Goal: Transaction & Acquisition: Obtain resource

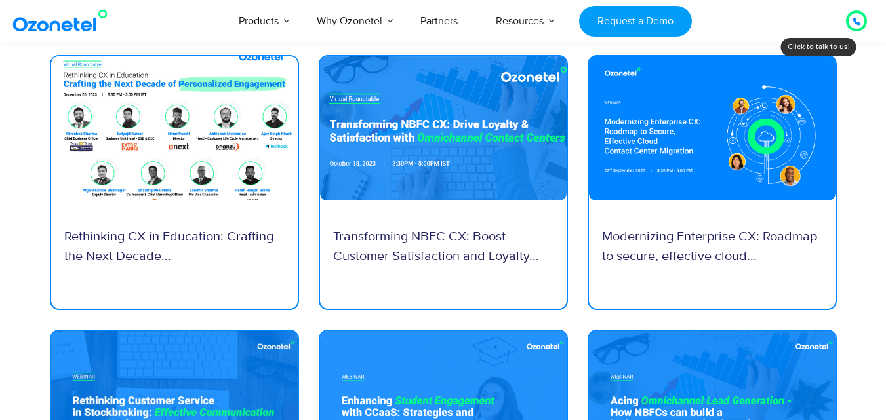
scroll to position [787, 0]
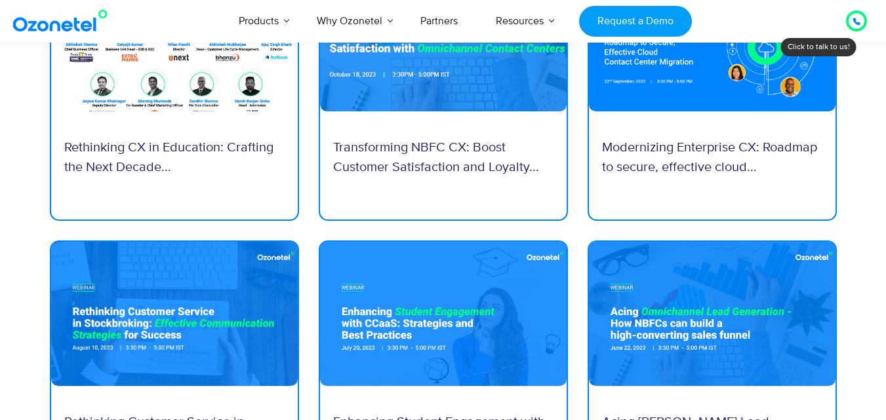
click at [459, 155] on p "Transforming NBFC CX: Boost Customer Satisfaction and Loyalty..." at bounding box center [443, 157] width 220 height 39
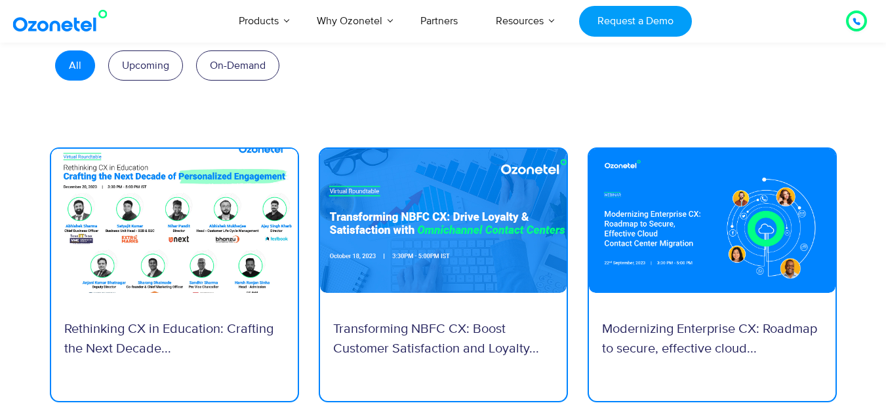
scroll to position [524, 0]
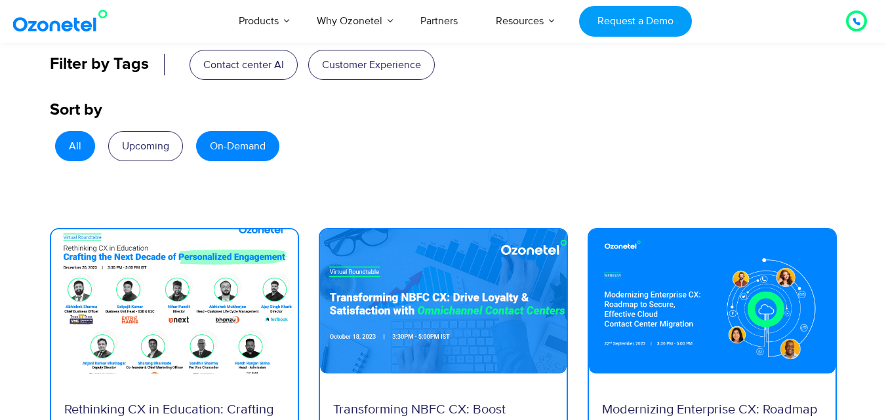
click at [244, 144] on link "On-Demand" at bounding box center [237, 146] width 83 height 30
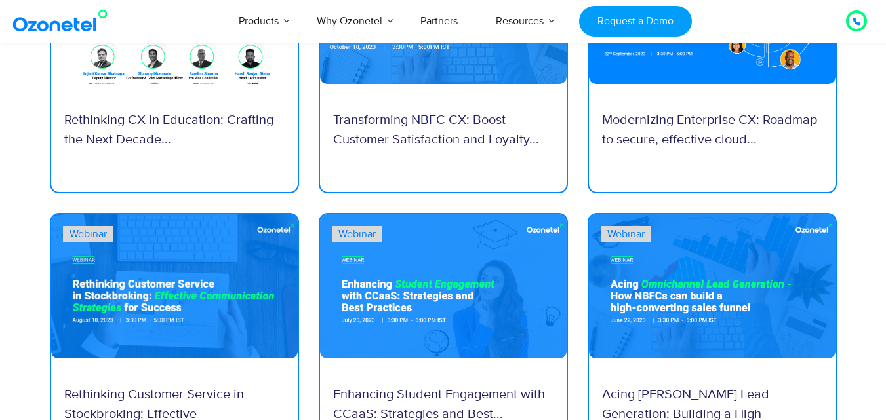
scroll to position [787, 0]
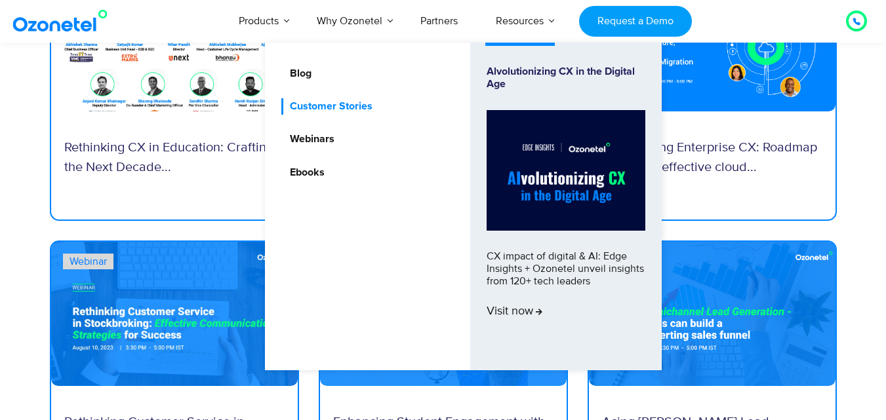
click at [371, 104] on link "Customer Stories" at bounding box center [327, 106] width 93 height 16
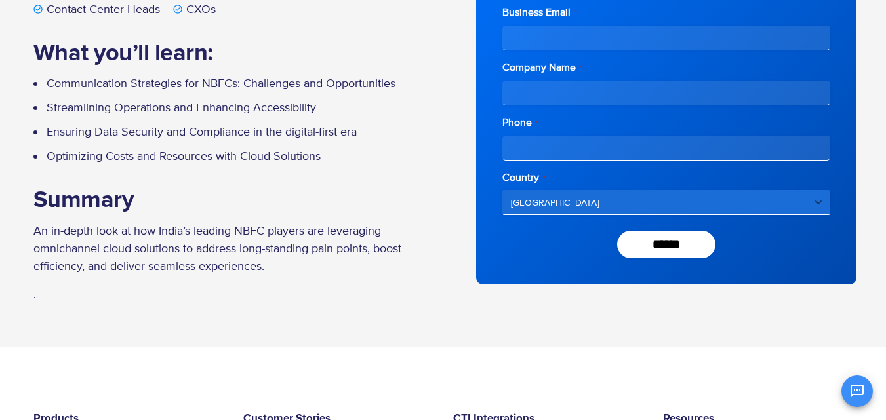
scroll to position [328, 0]
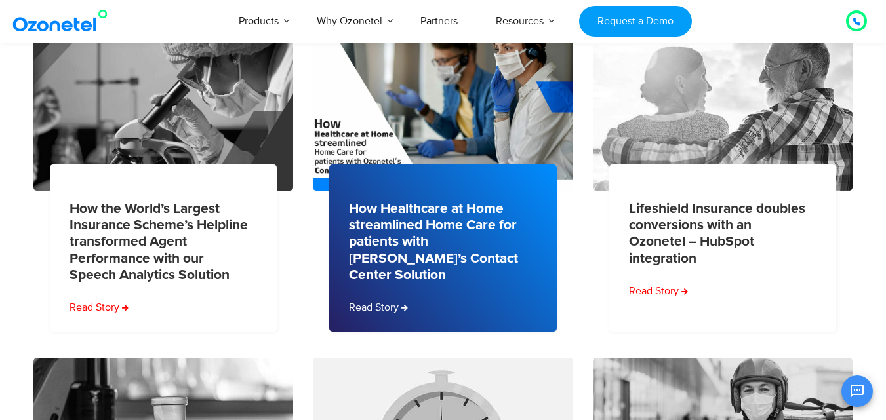
scroll to position [393, 0]
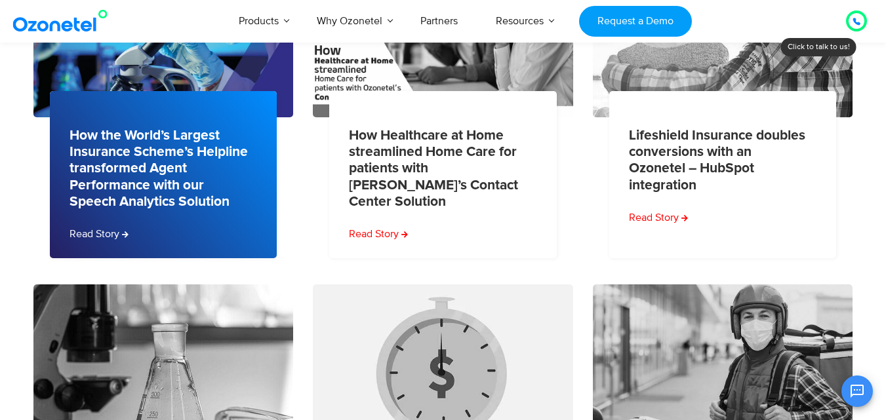
click at [201, 136] on link "How the World’s Largest Insurance Scheme’s Helpline transformed Agent Performan…" at bounding box center [159, 168] width 180 height 83
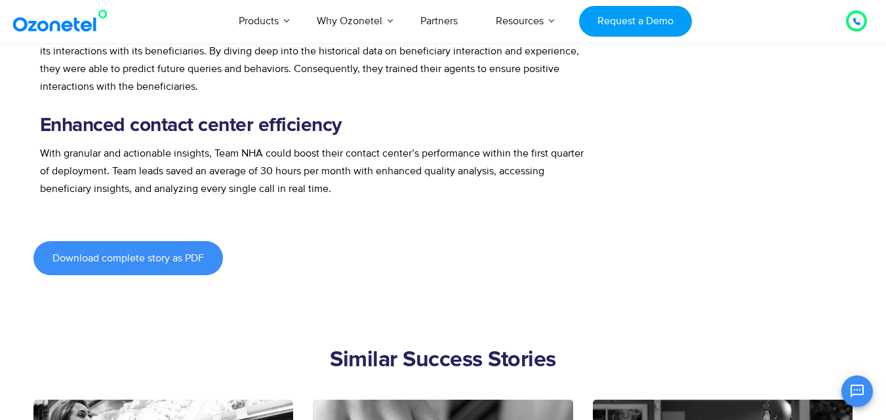
scroll to position [1245, 0]
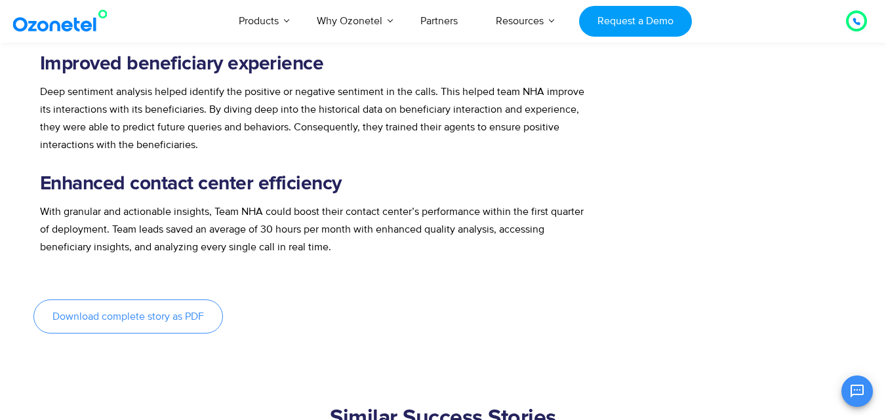
click at [132, 311] on span "Download complete story as PDF" at bounding box center [127, 316] width 151 height 10
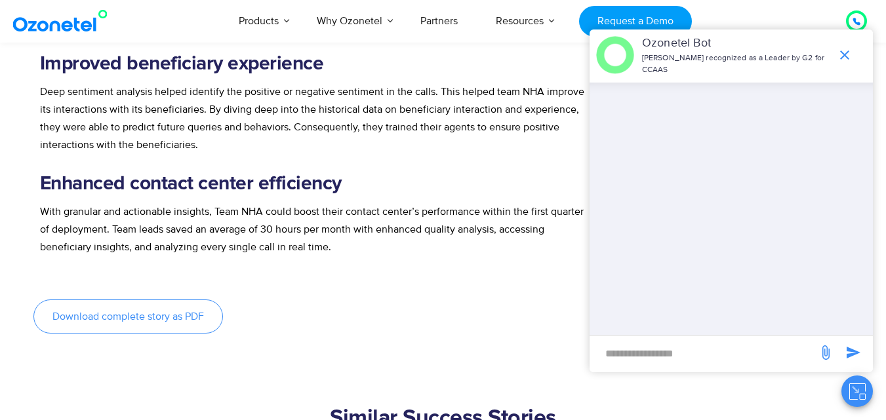
click at [178, 321] on span "Download complete story as PDF" at bounding box center [127, 316] width 151 height 10
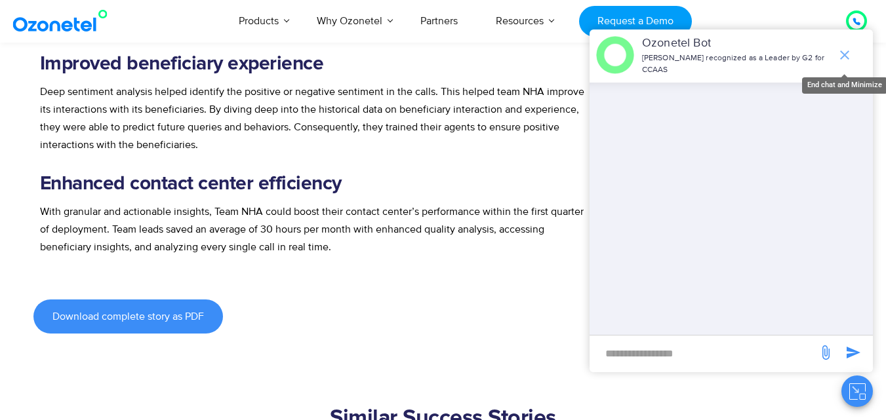
click at [846, 56] on icon "end chat or minimize" at bounding box center [844, 55] width 16 height 16
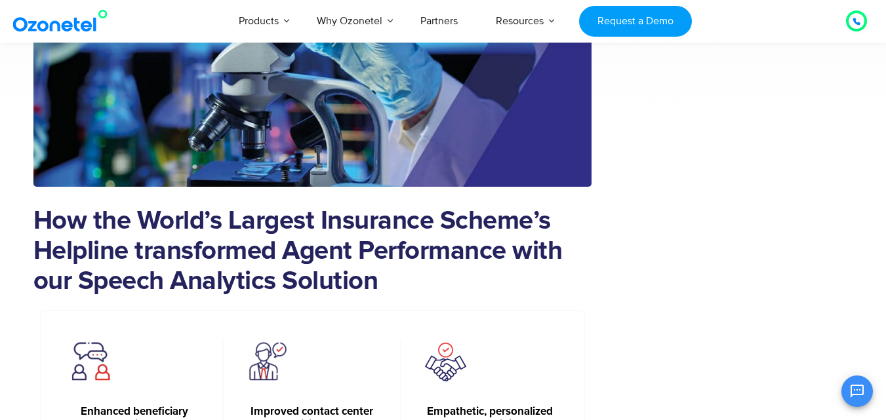
scroll to position [262, 0]
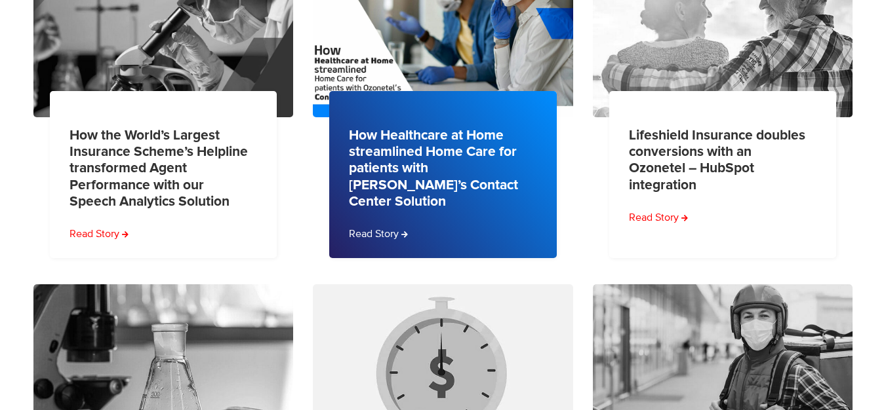
click at [481, 166] on link "How Healthcare at Home streamlined Home Care for patients with [PERSON_NAME]’s …" at bounding box center [439, 168] width 180 height 83
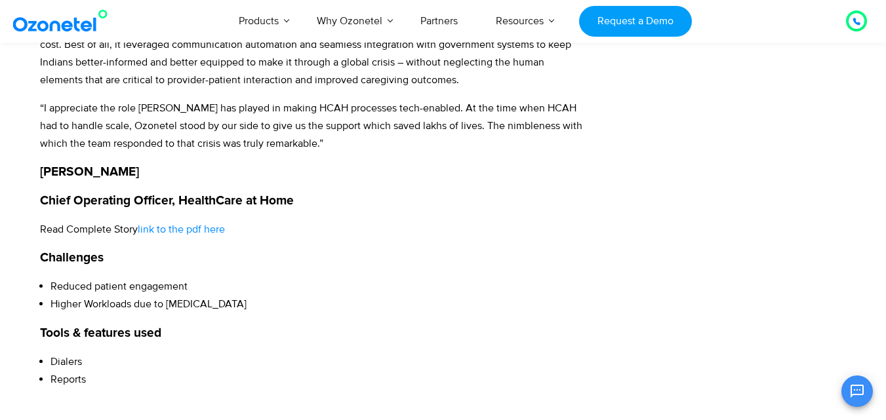
scroll to position [1442, 0]
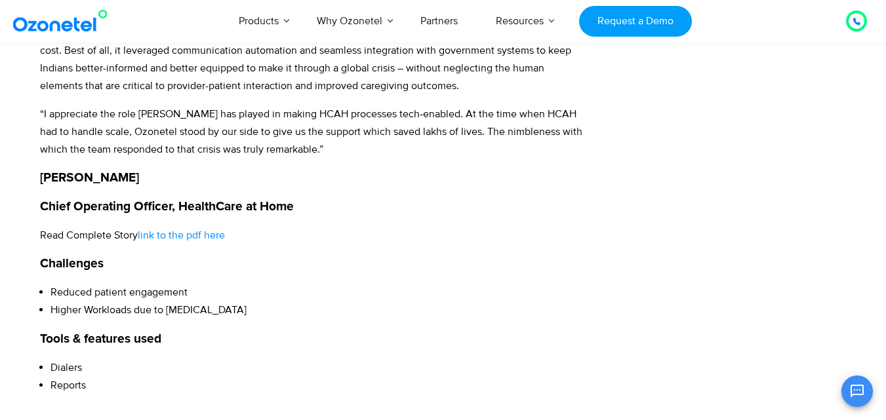
click at [224, 229] on span "link to the pdf here" at bounding box center [181, 235] width 87 height 13
